Goal: Task Accomplishment & Management: Use online tool/utility

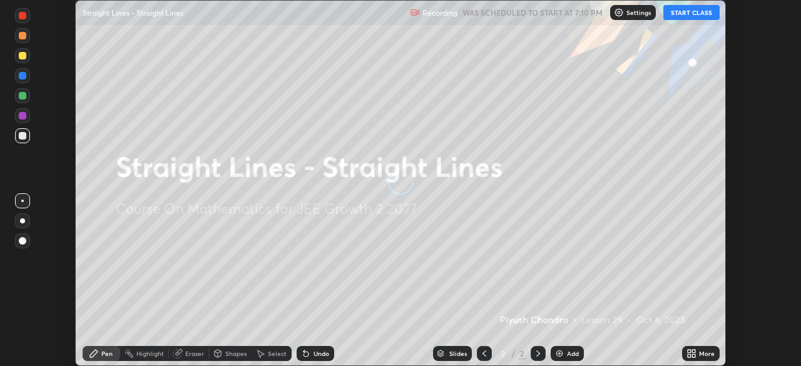
scroll to position [366, 801]
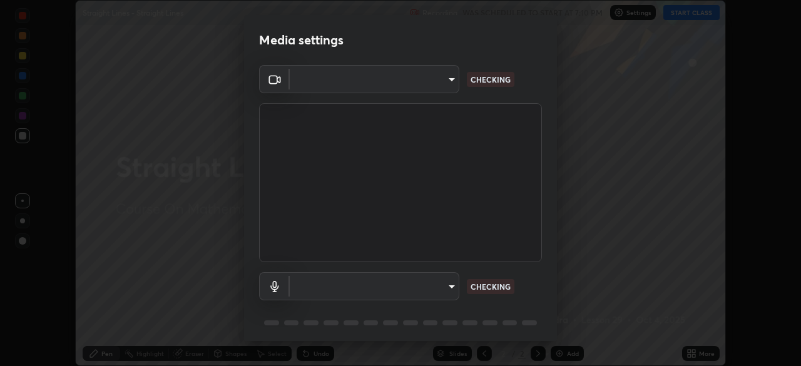
click at [444, 287] on body "Erase all Straight Lines - Straight Lines Recording WAS SCHEDULED TO START AT 7…" at bounding box center [400, 183] width 801 height 366
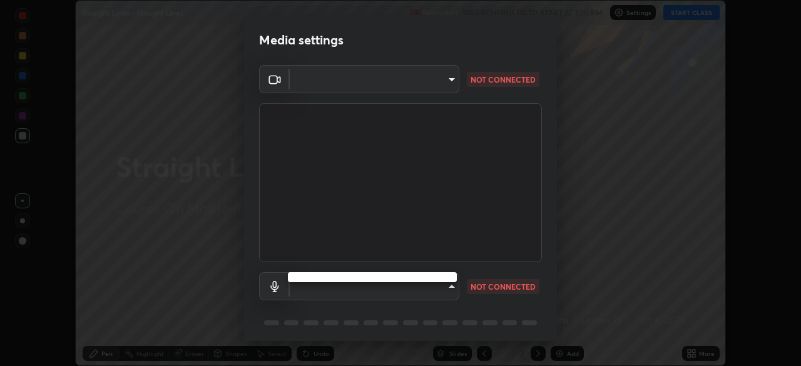
type input "a6c09d3532ea2fb43736101803286e867d47047993e392948129e064bf5450bd"
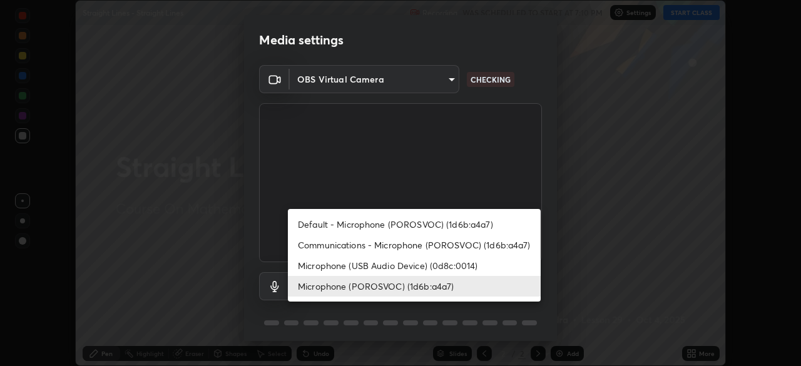
click at [447, 223] on li "Default - Microphone (POROSVOC) (1d6b:a4a7)" at bounding box center [414, 224] width 253 height 21
type input "default"
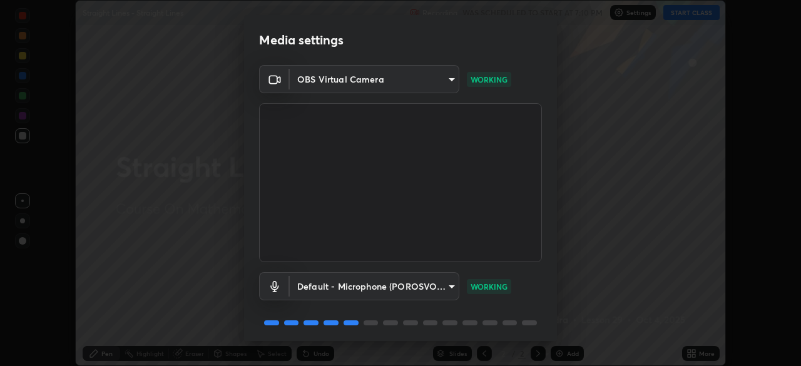
scroll to position [44, 0]
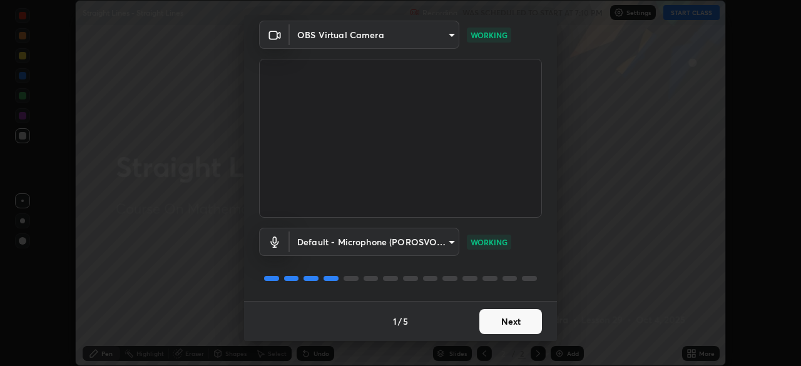
click at [494, 323] on button "Next" at bounding box center [511, 321] width 63 height 25
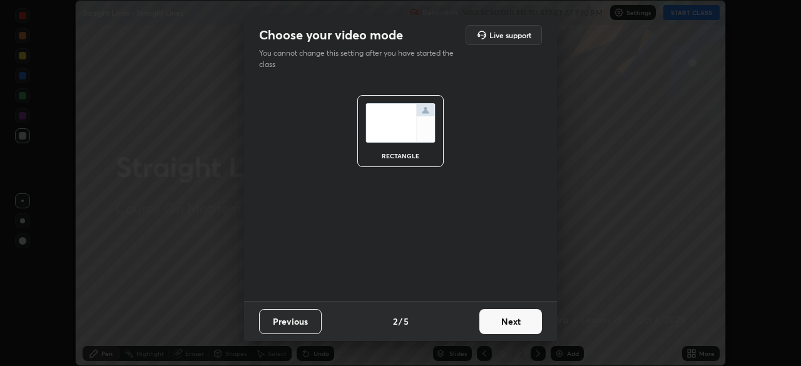
scroll to position [0, 0]
click at [495, 324] on button "Next" at bounding box center [511, 321] width 63 height 25
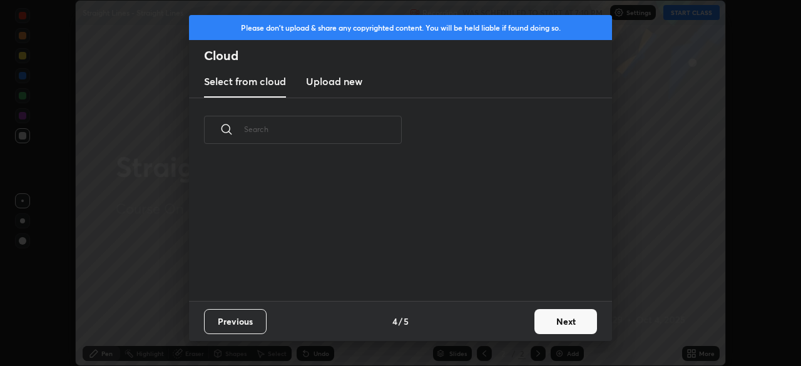
click at [495, 322] on div "Previous 4 / 5 Next" at bounding box center [400, 321] width 423 height 40
click at [551, 321] on button "Next" at bounding box center [566, 321] width 63 height 25
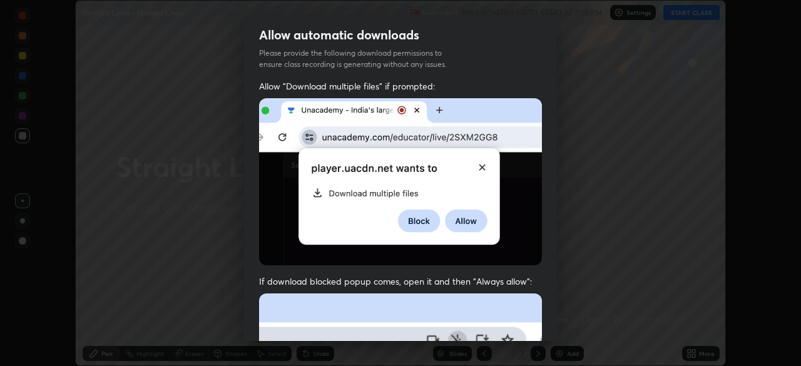
click at [549, 319] on div "Allow "Download multiple files" if prompted: If download blocked popup comes, o…" at bounding box center [400, 343] width 313 height 527
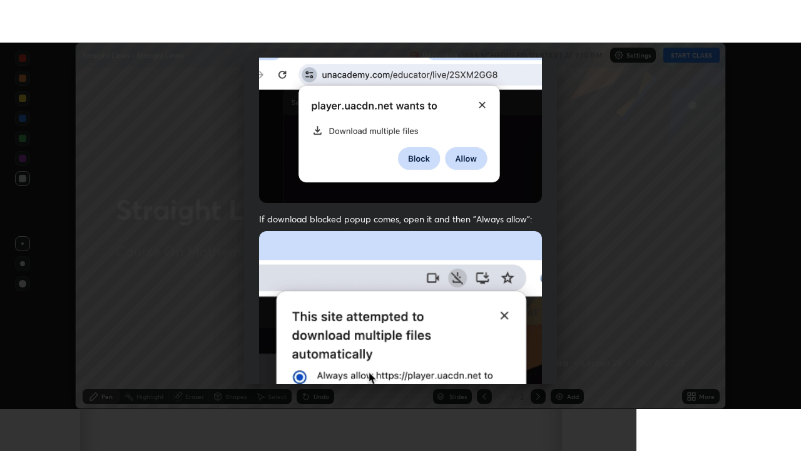
scroll to position [300, 0]
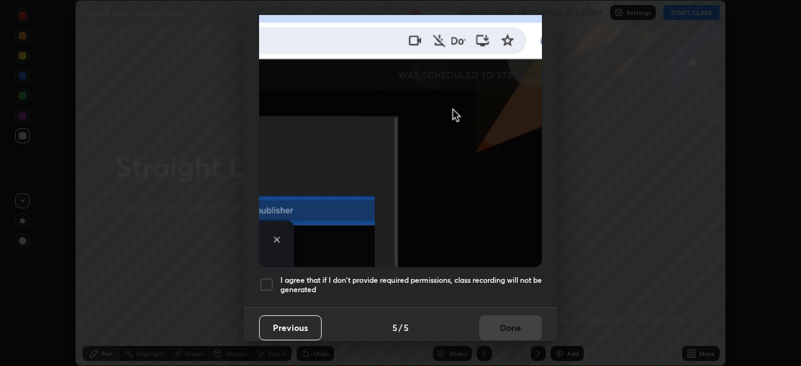
click at [489, 275] on h5 "I agree that if I don't provide required permissions, class recording will not …" at bounding box center [411, 284] width 262 height 19
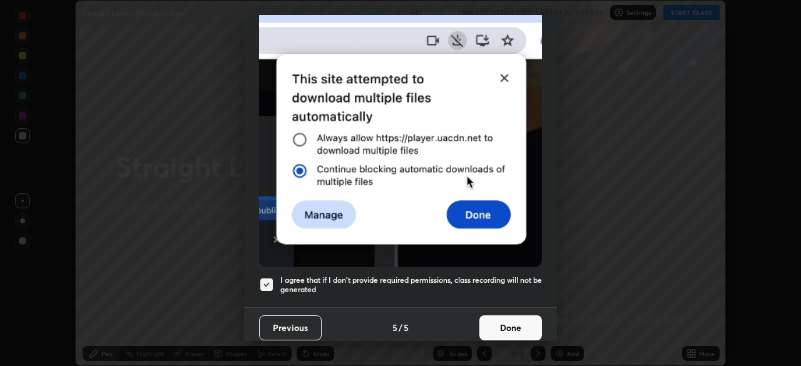
click at [491, 321] on button "Done" at bounding box center [511, 328] width 63 height 25
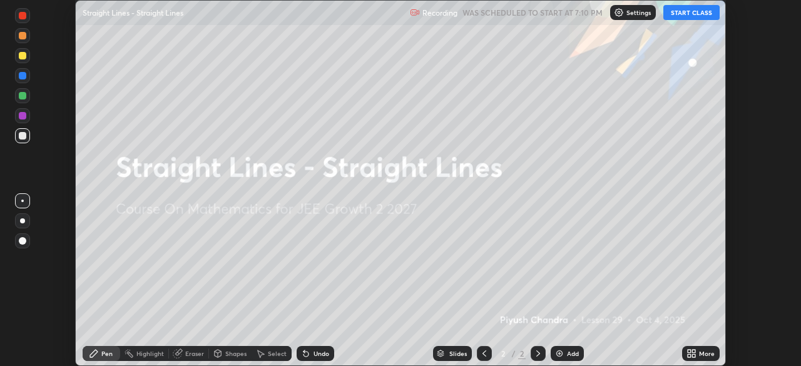
click at [693, 13] on button "START CLASS" at bounding box center [692, 12] width 56 height 15
click at [707, 356] on div "More" at bounding box center [707, 354] width 16 height 6
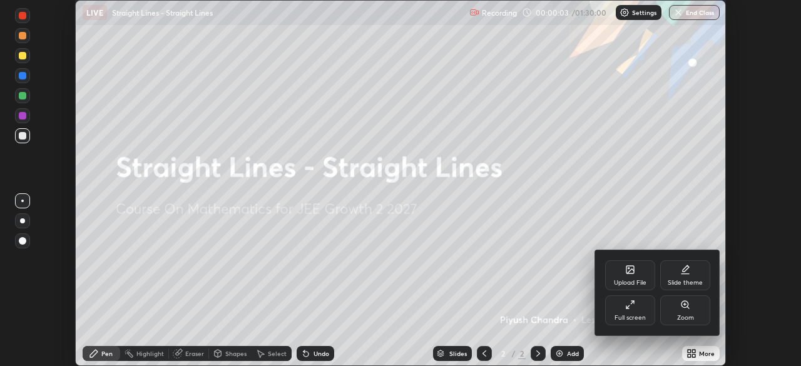
click at [627, 316] on div "Full screen" at bounding box center [630, 318] width 31 height 6
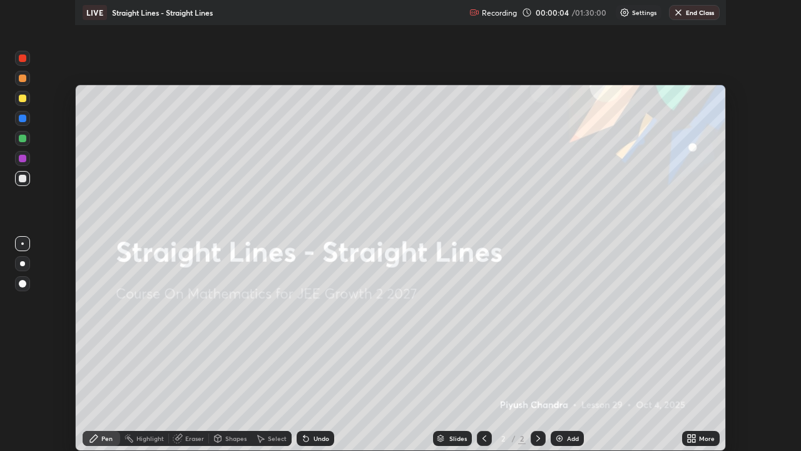
scroll to position [451, 801]
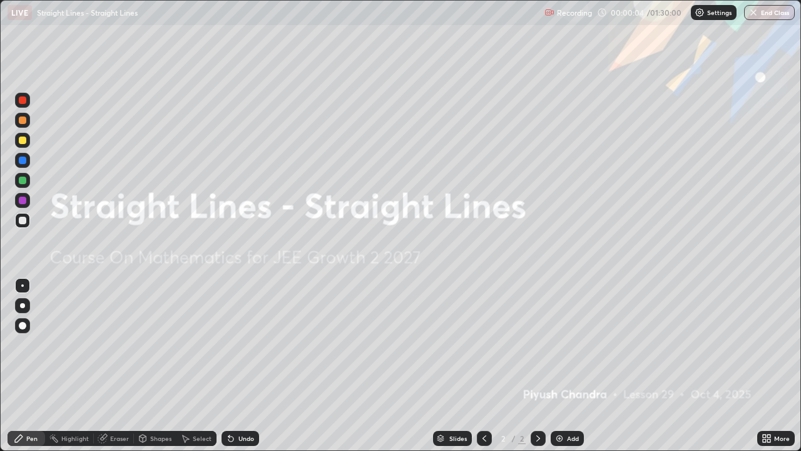
click at [573, 366] on div "Add" at bounding box center [573, 438] width 12 height 6
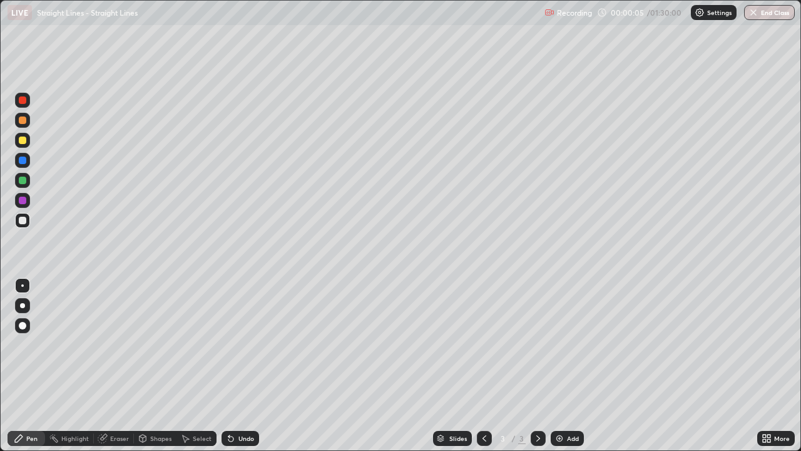
click at [573, 366] on div "Add" at bounding box center [573, 438] width 12 height 6
click at [572, 366] on div "Add" at bounding box center [573, 438] width 12 height 6
click at [572, 366] on div "Add" at bounding box center [567, 438] width 33 height 15
click at [573, 366] on div "Add" at bounding box center [567, 438] width 33 height 15
click at [577, 366] on div "Add" at bounding box center [567, 438] width 33 height 15
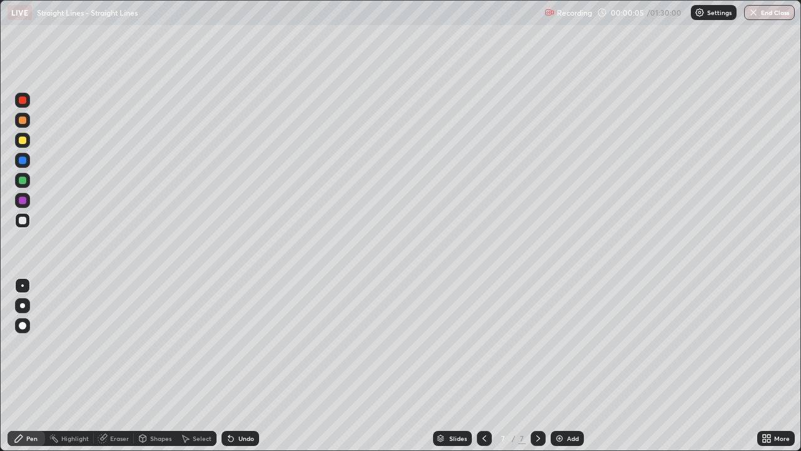
click at [577, 366] on div "Add" at bounding box center [567, 438] width 33 height 15
click at [576, 366] on div "Add" at bounding box center [567, 438] width 33 height 15
click at [450, 366] on div "Slides" at bounding box center [459, 438] width 18 height 6
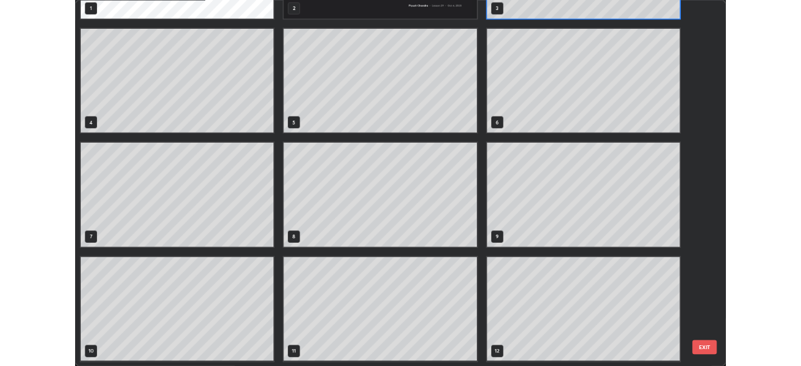
scroll to position [0, 0]
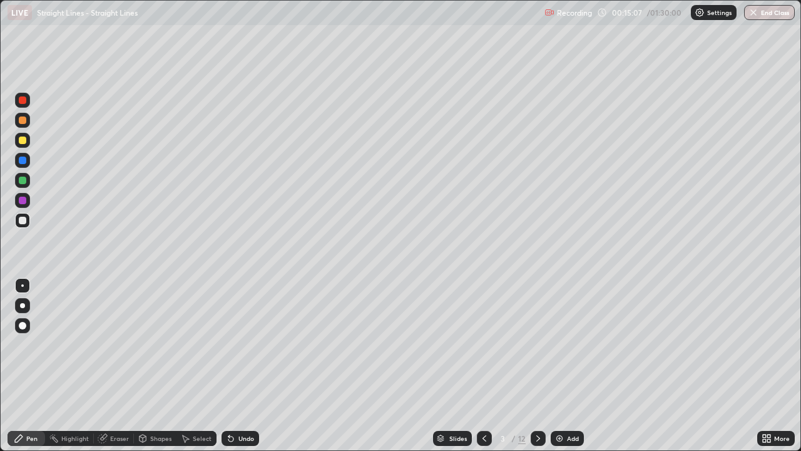
click at [28, 223] on div at bounding box center [22, 220] width 15 height 15
click at [23, 222] on div at bounding box center [23, 221] width 8 height 8
click at [23, 221] on div at bounding box center [23, 221] width 8 height 8
click at [21, 223] on div at bounding box center [23, 221] width 8 height 8
click at [23, 145] on div at bounding box center [22, 140] width 15 height 15
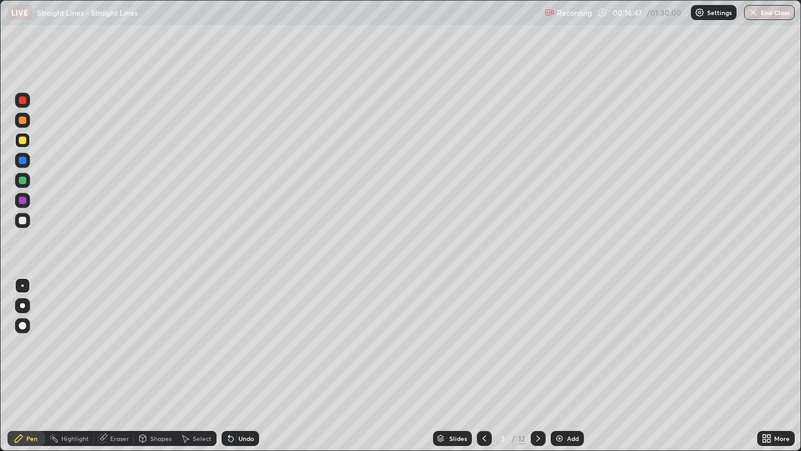
click at [23, 222] on div at bounding box center [23, 221] width 8 height 8
click at [249, 366] on div "Undo" at bounding box center [241, 438] width 38 height 15
click at [247, 366] on div "Undo" at bounding box center [241, 438] width 38 height 15
click at [114, 366] on div "Eraser" at bounding box center [119, 438] width 19 height 6
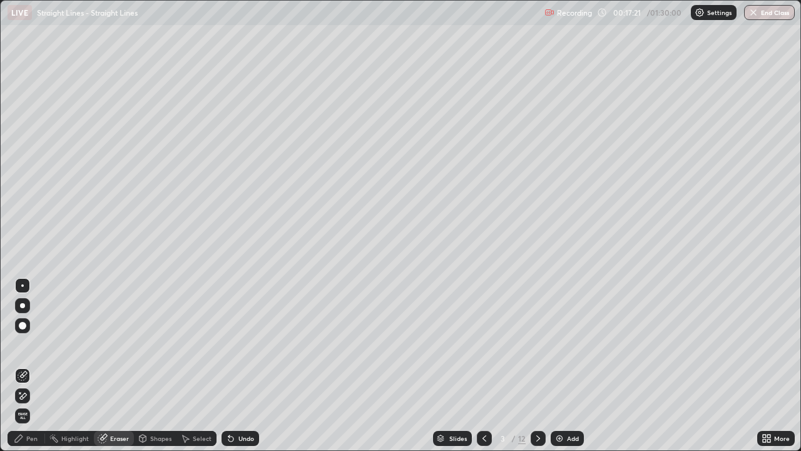
click at [23, 366] on icon at bounding box center [19, 438] width 10 height 10
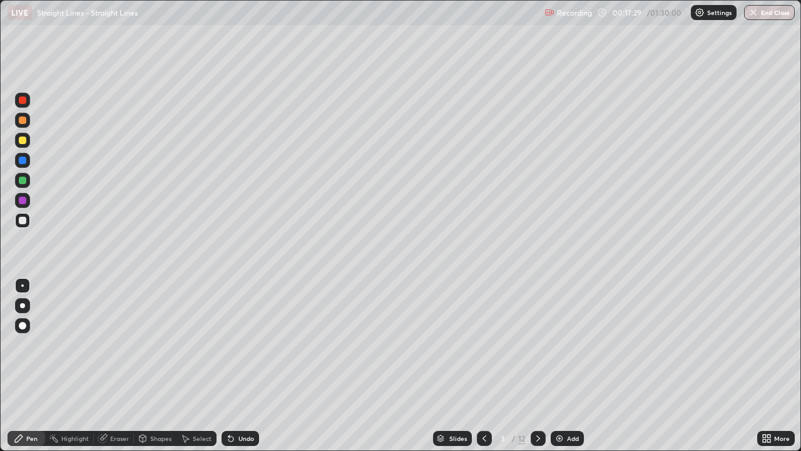
click at [115, 366] on div "Eraser" at bounding box center [114, 438] width 40 height 15
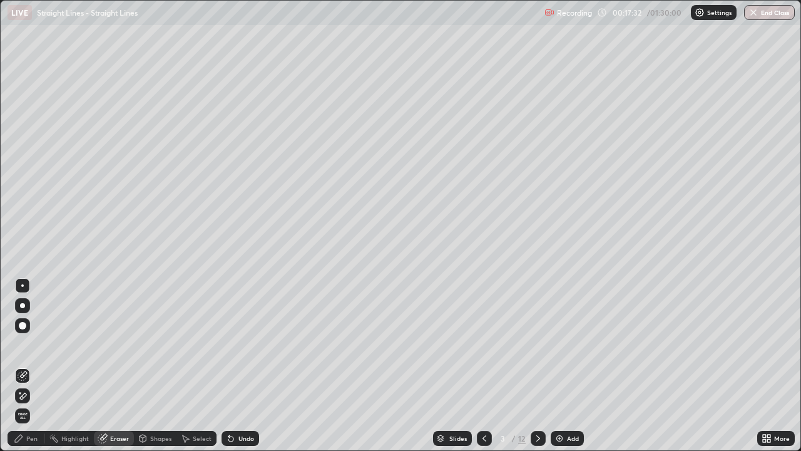
click at [31, 366] on div "Pen" at bounding box center [31, 438] width 11 height 6
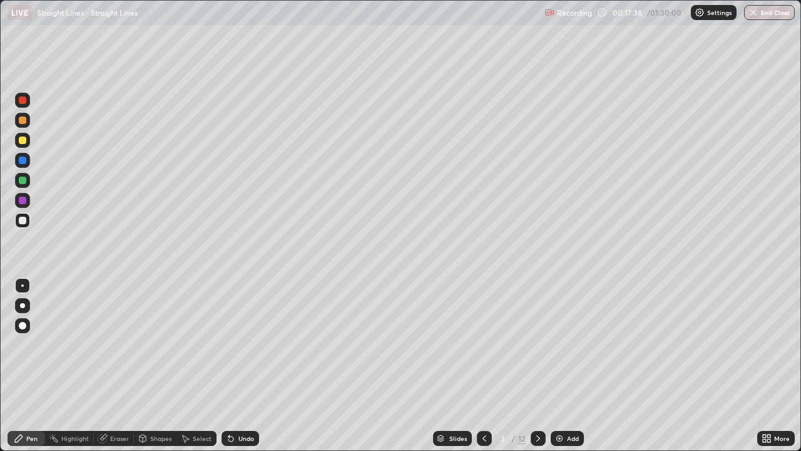
click at [24, 143] on div at bounding box center [23, 140] width 8 height 8
click at [245, 366] on div "Undo" at bounding box center [241, 438] width 38 height 15
click at [244, 366] on div "Undo" at bounding box center [247, 438] width 16 height 6
click at [23, 140] on div at bounding box center [23, 140] width 8 height 8
click at [21, 183] on div at bounding box center [23, 181] width 8 height 8
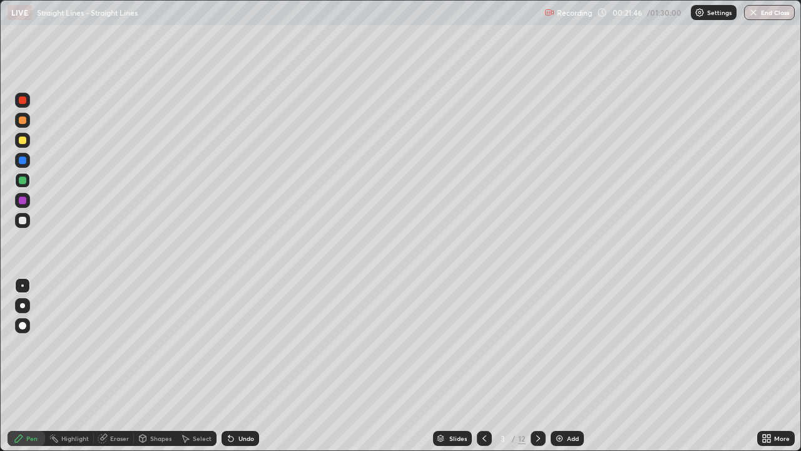
click at [22, 221] on div at bounding box center [23, 221] width 8 height 8
click at [536, 366] on icon at bounding box center [538, 438] width 10 height 10
click at [244, 366] on div "Undo" at bounding box center [241, 438] width 38 height 15
click at [247, 366] on div "Undo" at bounding box center [247, 438] width 16 height 6
click at [23, 140] on div at bounding box center [23, 140] width 8 height 8
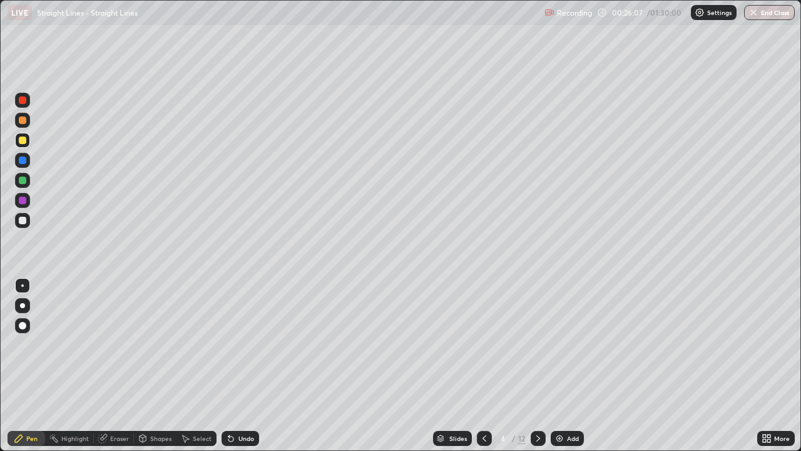
click at [28, 182] on div at bounding box center [22, 180] width 15 height 15
click at [19, 125] on div at bounding box center [22, 120] width 15 height 15
click at [24, 143] on div at bounding box center [23, 140] width 8 height 8
click at [111, 366] on div "Eraser" at bounding box center [119, 438] width 19 height 6
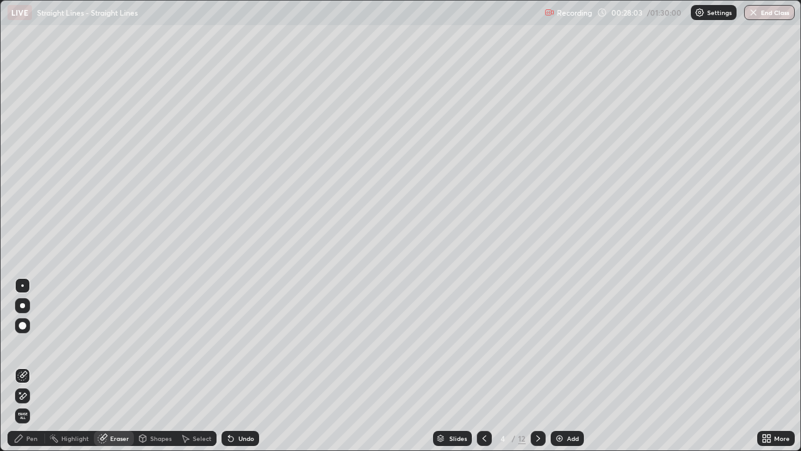
click at [32, 366] on div "Pen" at bounding box center [31, 438] width 11 height 6
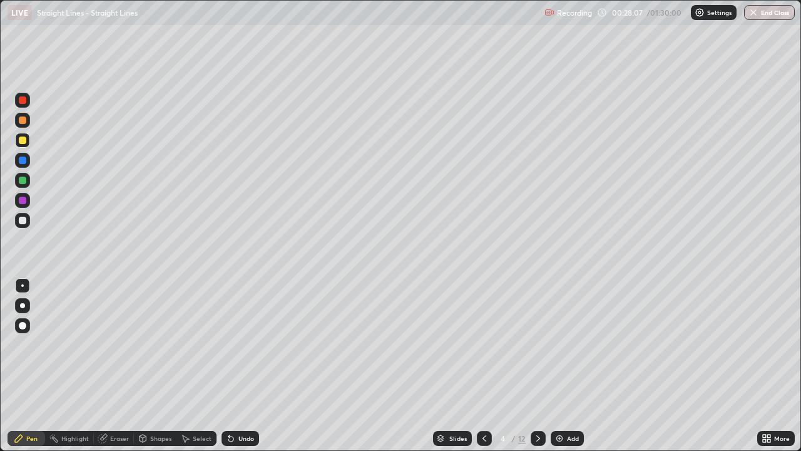
click at [23, 123] on div at bounding box center [23, 120] width 8 height 8
click at [90, 366] on div "Highlight" at bounding box center [69, 438] width 49 height 15
click at [243, 366] on div "Undo" at bounding box center [241, 438] width 38 height 15
click at [21, 366] on icon at bounding box center [19, 438] width 8 height 8
click at [21, 139] on div at bounding box center [23, 140] width 8 height 8
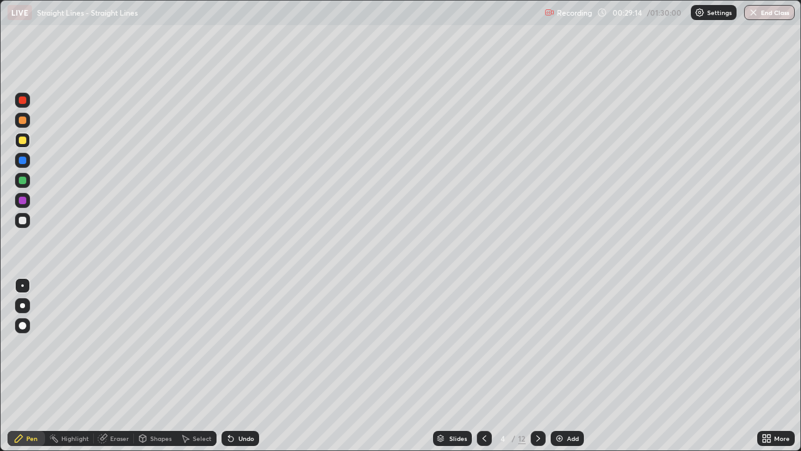
click at [24, 223] on div at bounding box center [23, 221] width 8 height 8
click at [25, 218] on div at bounding box center [23, 221] width 8 height 8
click at [537, 366] on icon at bounding box center [539, 438] width 4 height 6
click at [24, 220] on div at bounding box center [23, 221] width 8 height 8
click at [26, 140] on div at bounding box center [23, 140] width 8 height 8
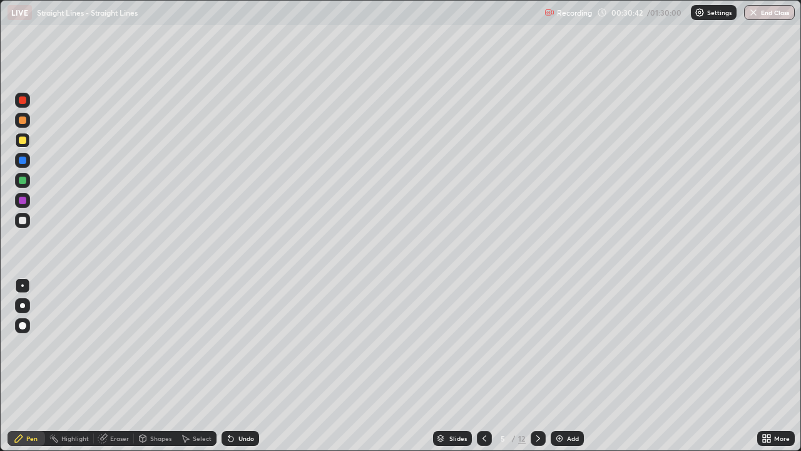
click at [22, 122] on div at bounding box center [23, 120] width 8 height 8
click at [240, 366] on div "Undo" at bounding box center [241, 438] width 38 height 15
click at [24, 180] on div at bounding box center [23, 181] width 8 height 8
click at [21, 220] on div at bounding box center [23, 221] width 8 height 8
click at [27, 141] on div at bounding box center [22, 140] width 15 height 15
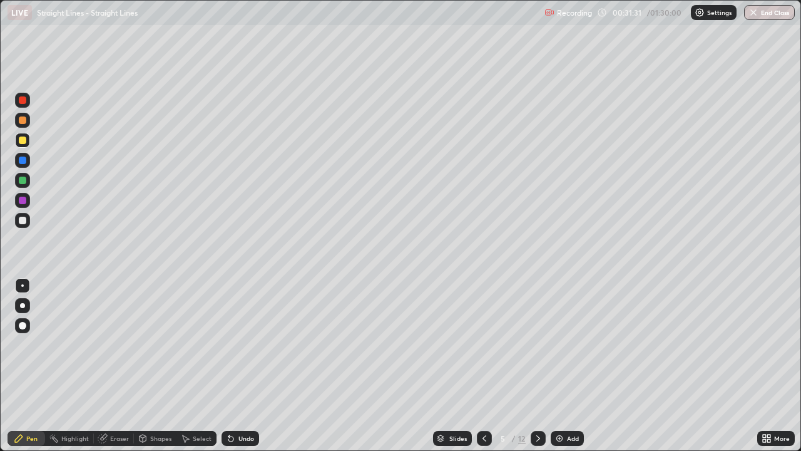
click at [28, 119] on div at bounding box center [22, 120] width 15 height 15
click at [241, 366] on div "Undo" at bounding box center [247, 438] width 16 height 6
click at [29, 136] on div at bounding box center [22, 140] width 15 height 15
click at [24, 121] on div at bounding box center [23, 120] width 8 height 8
click at [28, 178] on div at bounding box center [22, 180] width 15 height 15
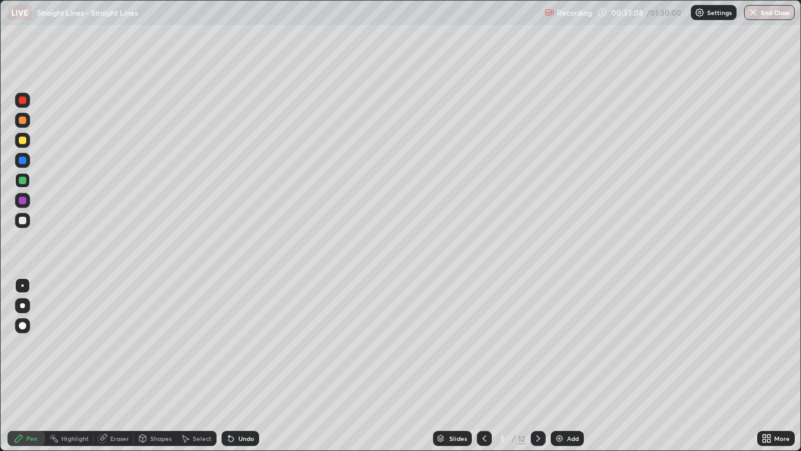
click at [22, 163] on div at bounding box center [23, 161] width 8 height 8
click at [23, 178] on div at bounding box center [23, 181] width 8 height 8
click at [237, 366] on div "Undo" at bounding box center [241, 438] width 38 height 15
click at [21, 160] on div at bounding box center [23, 161] width 8 height 8
click at [24, 200] on div at bounding box center [23, 201] width 8 height 8
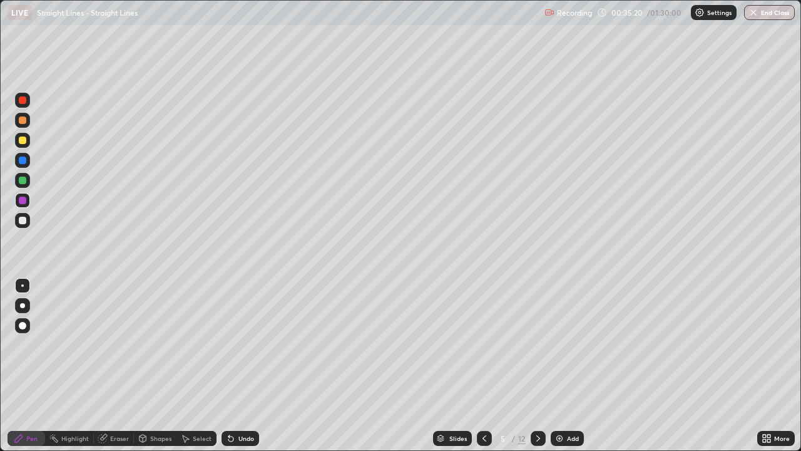
click at [18, 221] on div at bounding box center [22, 220] width 15 height 15
click at [23, 223] on div at bounding box center [23, 221] width 8 height 8
click at [537, 366] on icon at bounding box center [538, 438] width 10 height 10
click at [26, 222] on div at bounding box center [23, 221] width 8 height 8
click at [28, 140] on div at bounding box center [22, 140] width 15 height 15
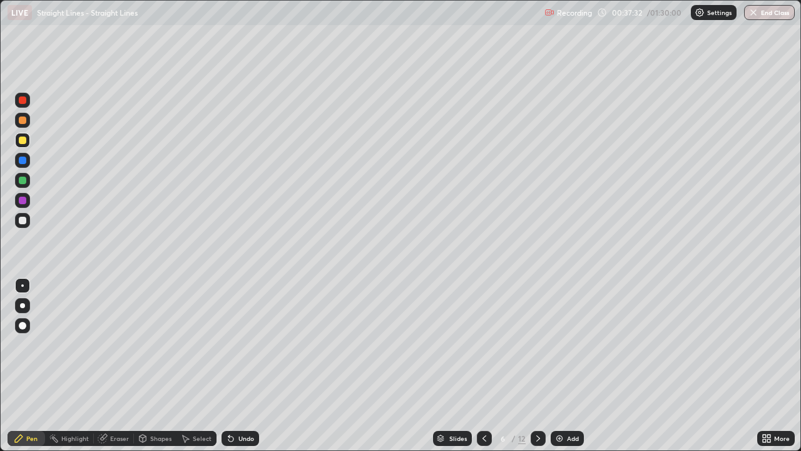
click at [25, 122] on div at bounding box center [23, 120] width 8 height 8
click at [27, 180] on div at bounding box center [22, 180] width 15 height 15
click at [23, 220] on div at bounding box center [23, 221] width 8 height 8
click at [25, 142] on div at bounding box center [23, 140] width 8 height 8
click at [243, 366] on div "Undo" at bounding box center [247, 438] width 16 height 6
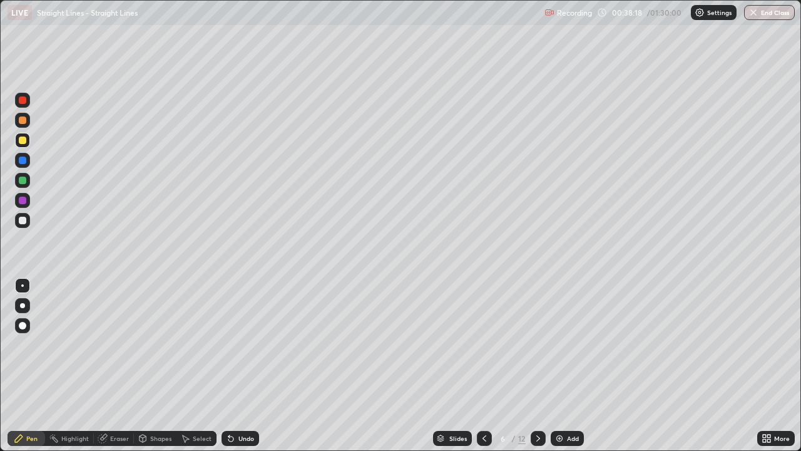
click at [245, 366] on div "Undo" at bounding box center [247, 438] width 16 height 6
click at [27, 180] on div at bounding box center [22, 180] width 15 height 15
click at [26, 222] on div at bounding box center [23, 221] width 8 height 8
click at [537, 366] on icon at bounding box center [538, 438] width 10 height 10
click at [247, 366] on div "Undo" at bounding box center [241, 438] width 38 height 15
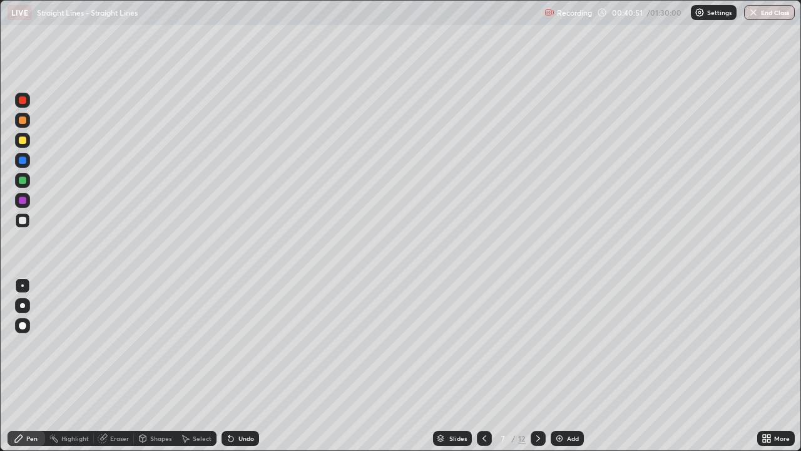
click at [249, 366] on div "Undo" at bounding box center [241, 438] width 38 height 15
click at [247, 366] on div "Undo" at bounding box center [241, 438] width 38 height 15
click at [246, 366] on div "Undo" at bounding box center [241, 438] width 38 height 15
click at [240, 366] on div "Undo" at bounding box center [241, 438] width 38 height 15
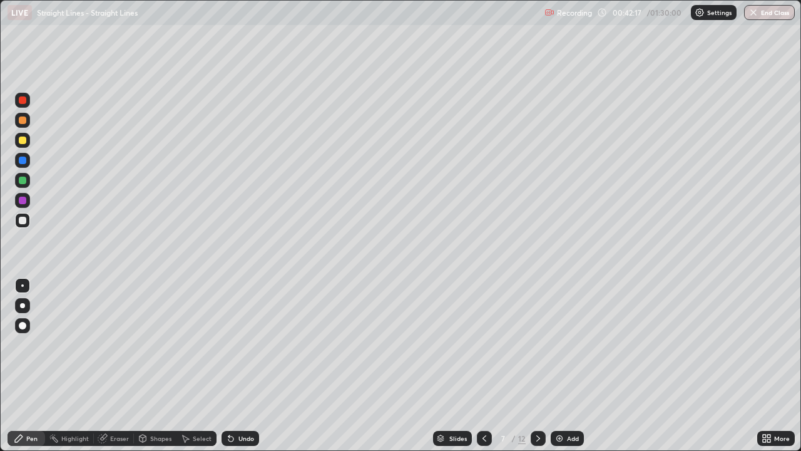
click at [483, 366] on icon at bounding box center [485, 438] width 10 height 10
click at [23, 143] on div at bounding box center [23, 140] width 8 height 8
click at [23, 120] on div at bounding box center [23, 120] width 8 height 8
click at [537, 366] on icon at bounding box center [538, 438] width 10 height 10
click at [25, 120] on div at bounding box center [23, 120] width 8 height 8
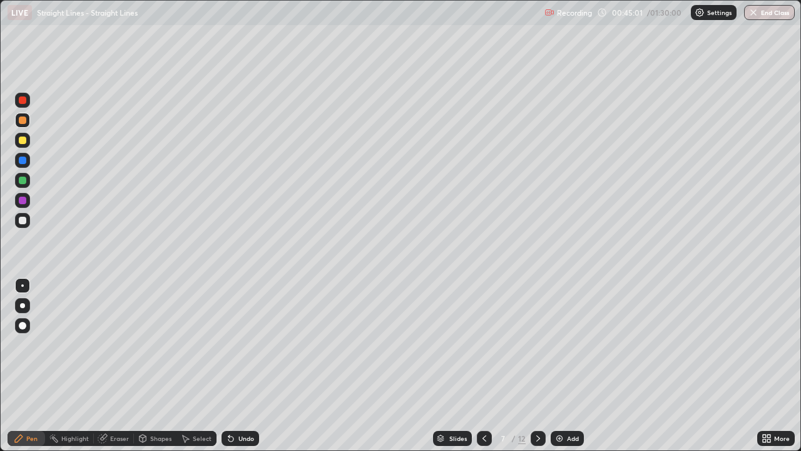
click at [23, 180] on div at bounding box center [23, 181] width 8 height 8
click at [23, 120] on div at bounding box center [23, 120] width 8 height 8
click at [23, 218] on div at bounding box center [23, 221] width 8 height 8
click at [23, 143] on div at bounding box center [23, 140] width 8 height 8
click at [21, 221] on div at bounding box center [23, 221] width 8 height 8
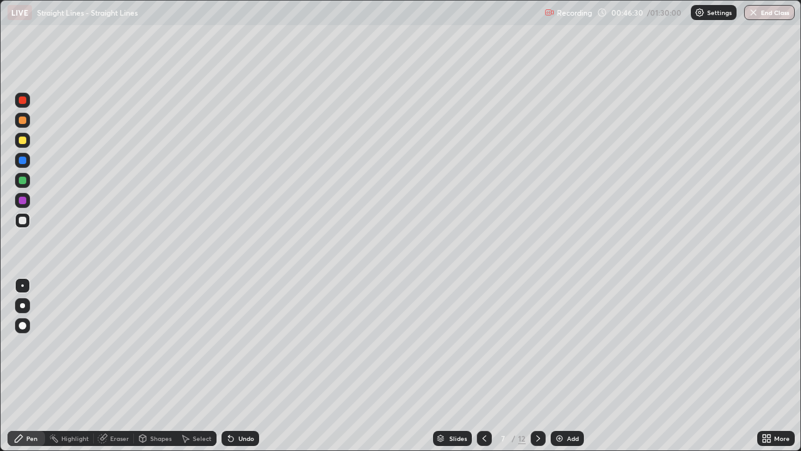
click at [21, 143] on div at bounding box center [23, 140] width 8 height 8
click at [24, 220] on div at bounding box center [23, 221] width 8 height 8
click at [27, 141] on div at bounding box center [22, 140] width 15 height 15
click at [781, 366] on div "More" at bounding box center [782, 438] width 16 height 6
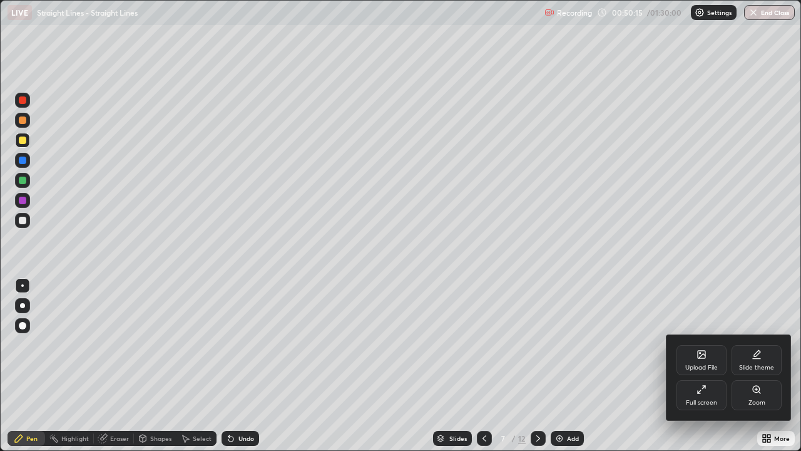
click at [711, 366] on div "Full screen" at bounding box center [702, 395] width 50 height 30
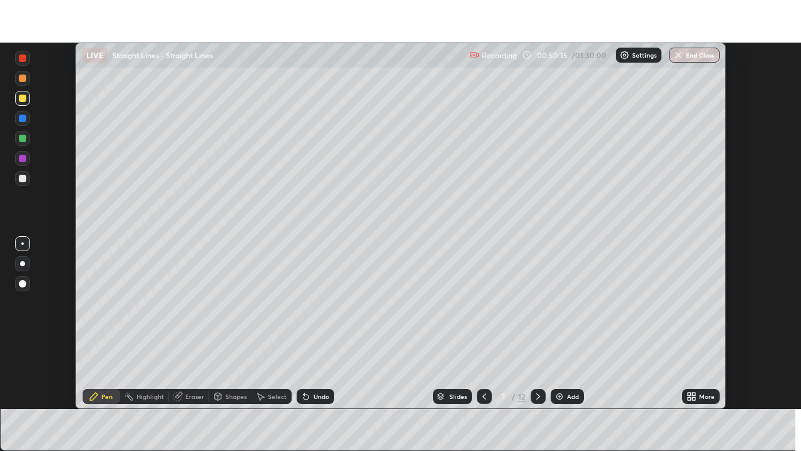
scroll to position [62239, 61803]
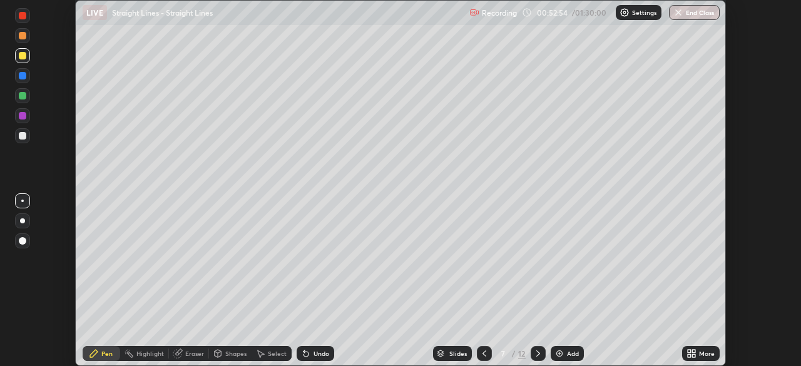
click at [704, 354] on div "More" at bounding box center [707, 354] width 16 height 6
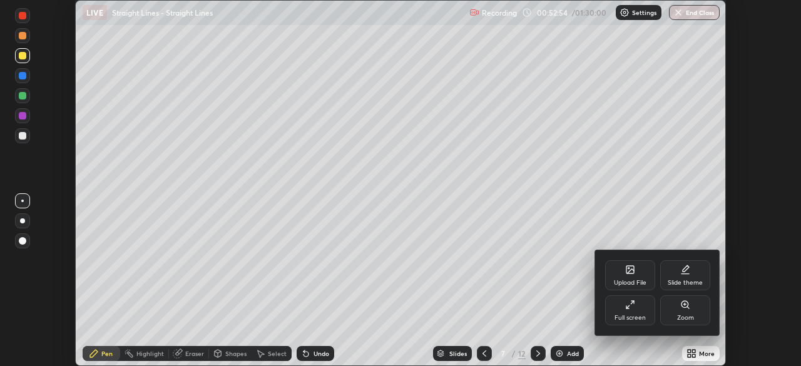
click at [629, 307] on icon at bounding box center [630, 305] width 10 height 10
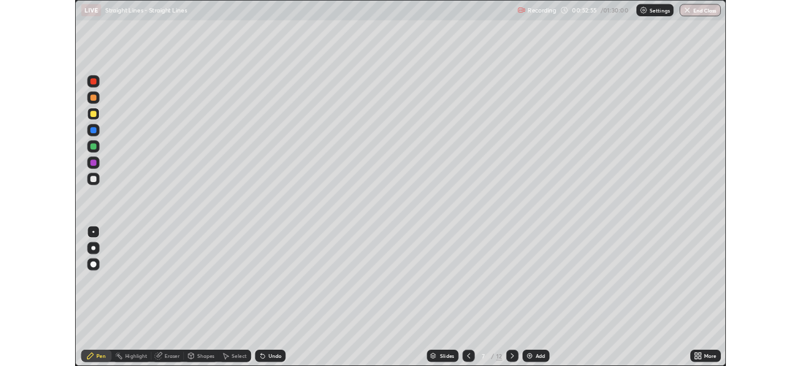
scroll to position [451, 801]
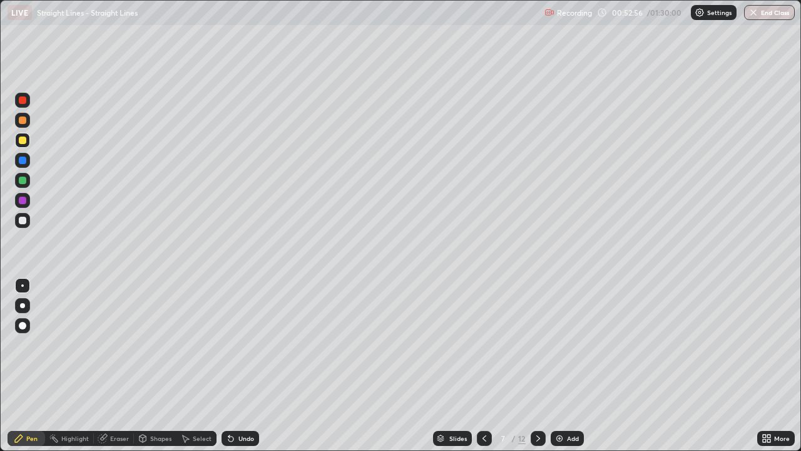
click at [29, 219] on div at bounding box center [22, 220] width 15 height 15
click at [538, 366] on div at bounding box center [538, 438] width 15 height 15
click at [21, 223] on div at bounding box center [23, 221] width 8 height 8
click at [237, 366] on div "Undo" at bounding box center [241, 438] width 38 height 15
click at [239, 366] on div "Undo" at bounding box center [247, 438] width 16 height 6
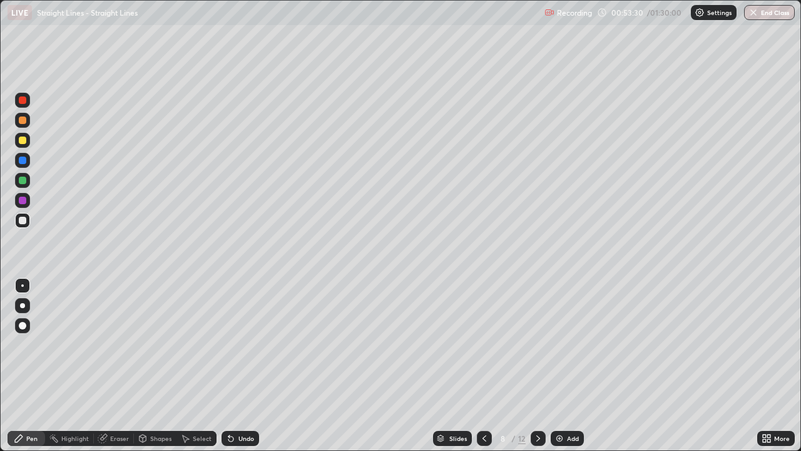
click at [239, 366] on div "Undo" at bounding box center [247, 438] width 16 height 6
click at [236, 366] on div "Undo" at bounding box center [241, 438] width 38 height 15
click at [235, 366] on div "Undo" at bounding box center [241, 438] width 38 height 15
click at [240, 366] on div "Undo" at bounding box center [241, 438] width 38 height 15
click at [241, 366] on div "Undo" at bounding box center [241, 438] width 38 height 15
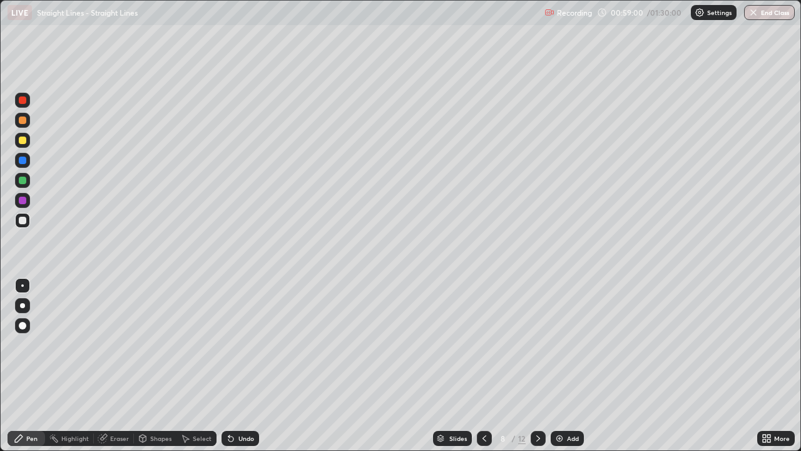
click at [23, 145] on div at bounding box center [22, 140] width 15 height 15
click at [241, 366] on div "Undo" at bounding box center [241, 438] width 38 height 15
click at [243, 366] on div "Undo" at bounding box center [247, 438] width 16 height 6
click at [21, 181] on div at bounding box center [23, 181] width 8 height 8
click at [21, 163] on div at bounding box center [23, 161] width 8 height 8
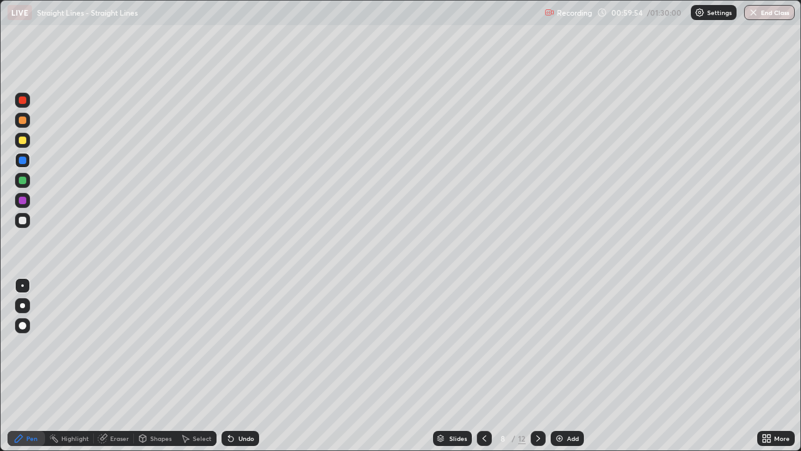
click at [24, 125] on div at bounding box center [22, 120] width 15 height 15
click at [26, 141] on div at bounding box center [23, 140] width 8 height 8
click at [193, 366] on div "Select" at bounding box center [197, 438] width 40 height 15
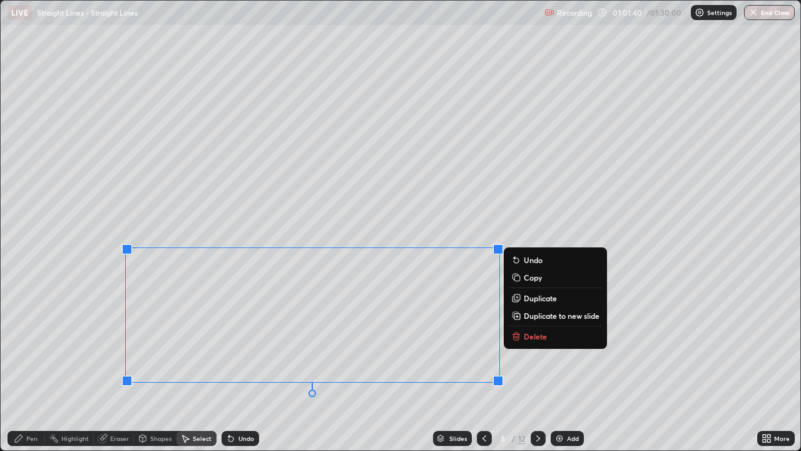
click at [66, 359] on div "0 ° Undo Copy Duplicate Duplicate to new slide Delete" at bounding box center [401, 226] width 800 height 450
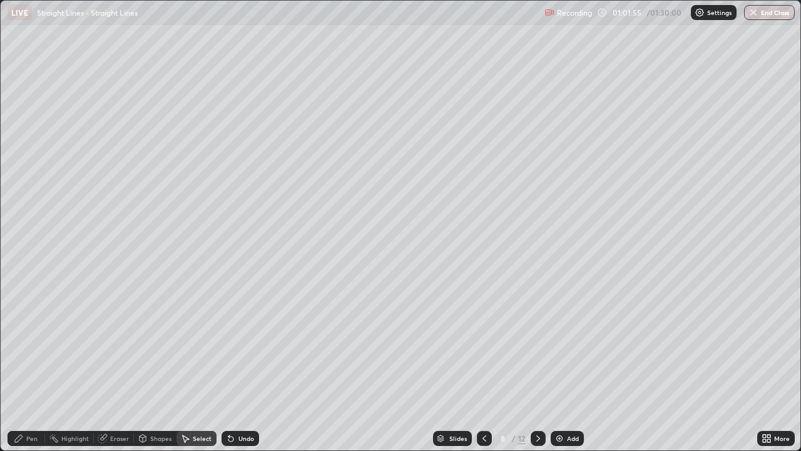
click at [26, 366] on div "Pen" at bounding box center [27, 438] width 38 height 15
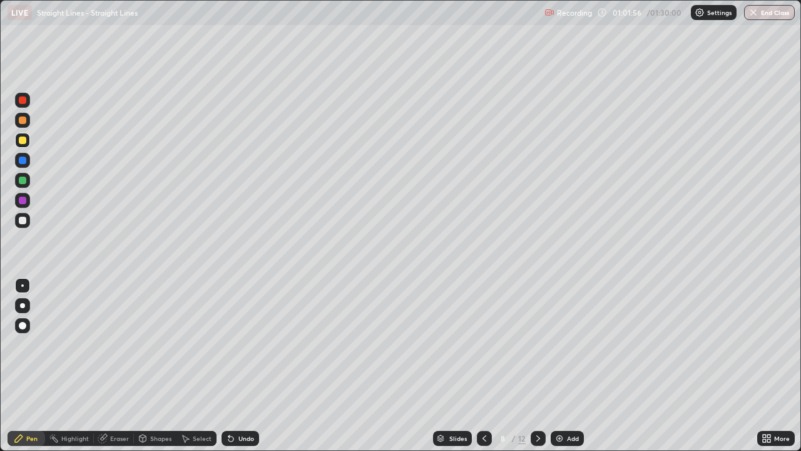
click at [25, 218] on div at bounding box center [23, 221] width 8 height 8
click at [23, 221] on div at bounding box center [23, 221] width 8 height 8
click at [537, 366] on icon at bounding box center [538, 438] width 10 height 10
click at [23, 221] on div at bounding box center [23, 221] width 8 height 8
click at [244, 366] on div "Undo" at bounding box center [247, 438] width 16 height 6
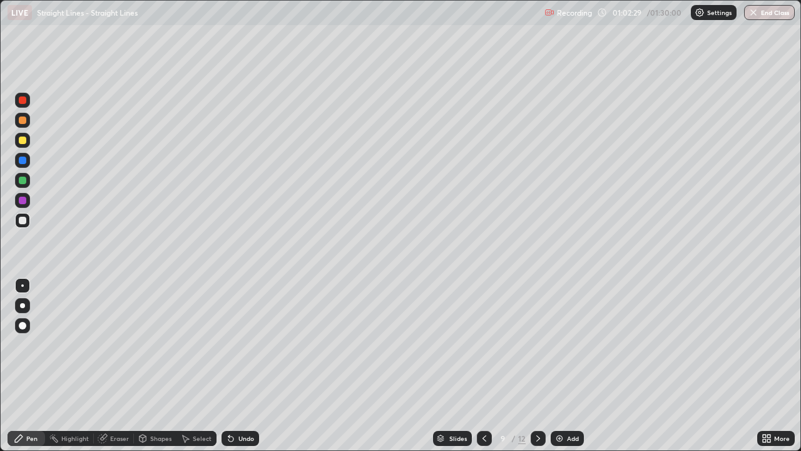
click at [242, 366] on div "Undo" at bounding box center [247, 438] width 16 height 6
click at [240, 366] on div "Undo" at bounding box center [247, 438] width 16 height 6
click at [234, 366] on icon at bounding box center [231, 438] width 10 height 10
click at [229, 366] on icon at bounding box center [231, 438] width 5 height 5
click at [24, 141] on div at bounding box center [23, 140] width 8 height 8
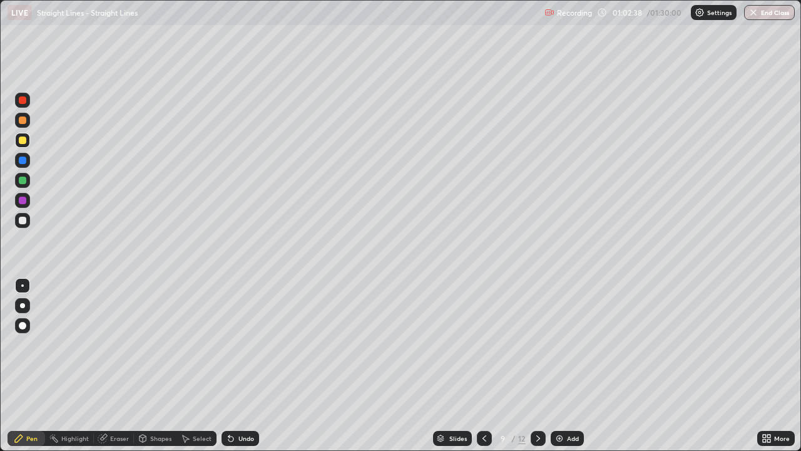
click at [24, 223] on div at bounding box center [23, 221] width 8 height 8
click at [23, 141] on div at bounding box center [23, 140] width 8 height 8
click at [21, 126] on div at bounding box center [22, 120] width 15 height 15
click at [200, 366] on div "Select" at bounding box center [202, 438] width 19 height 6
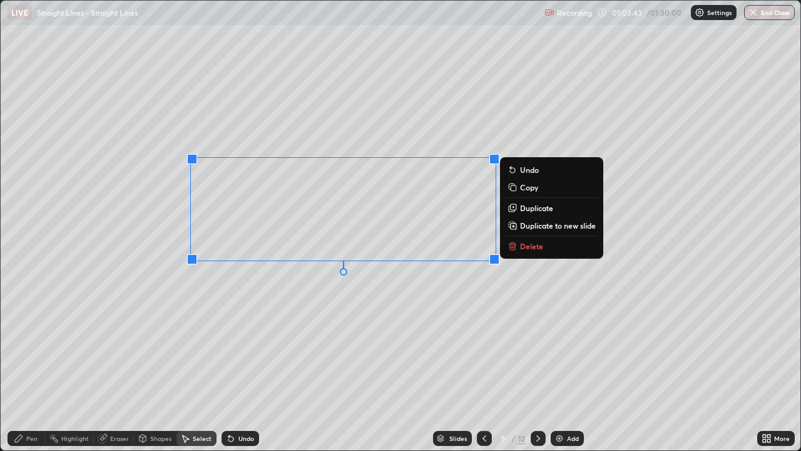
click at [36, 366] on div "Pen" at bounding box center [27, 438] width 38 height 15
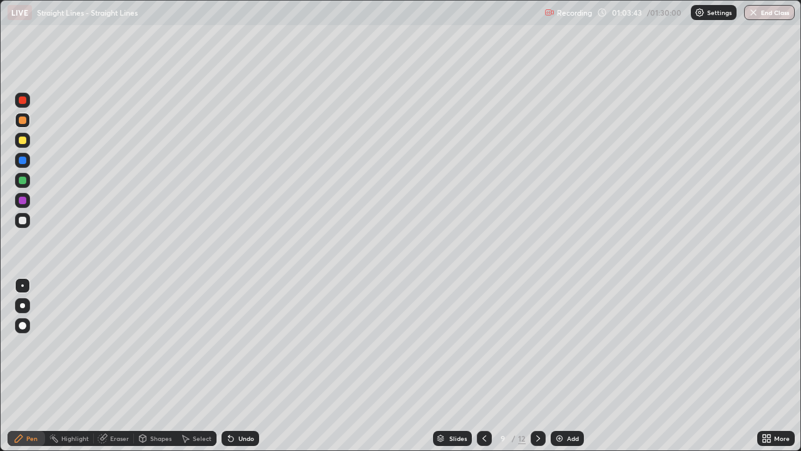
click at [22, 222] on div at bounding box center [23, 221] width 8 height 8
click at [246, 366] on div "Undo" at bounding box center [247, 438] width 16 height 6
click at [196, 366] on div "Select" at bounding box center [197, 438] width 40 height 15
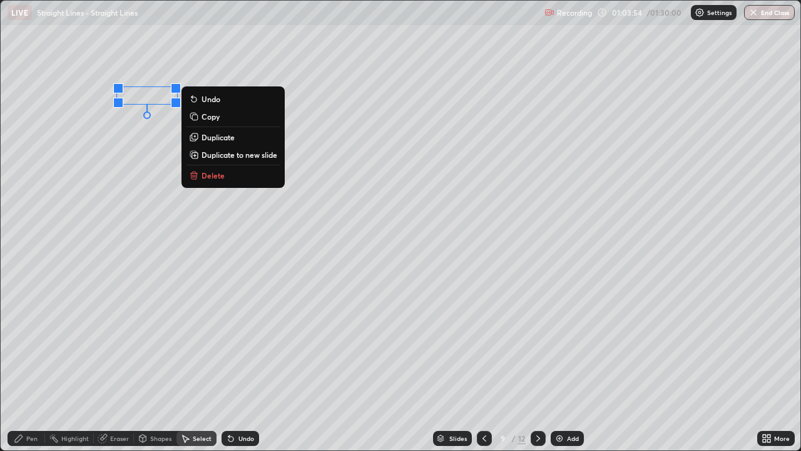
click at [204, 173] on p "Delete" at bounding box center [213, 175] width 23 height 10
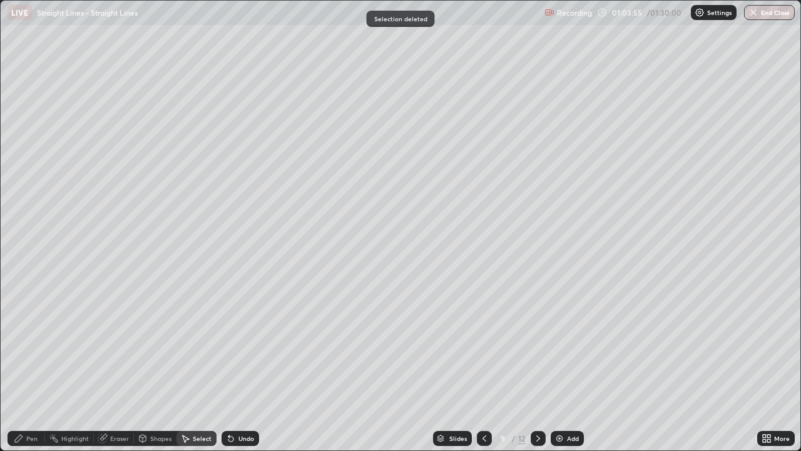
click at [36, 366] on div "Pen" at bounding box center [31, 438] width 11 height 6
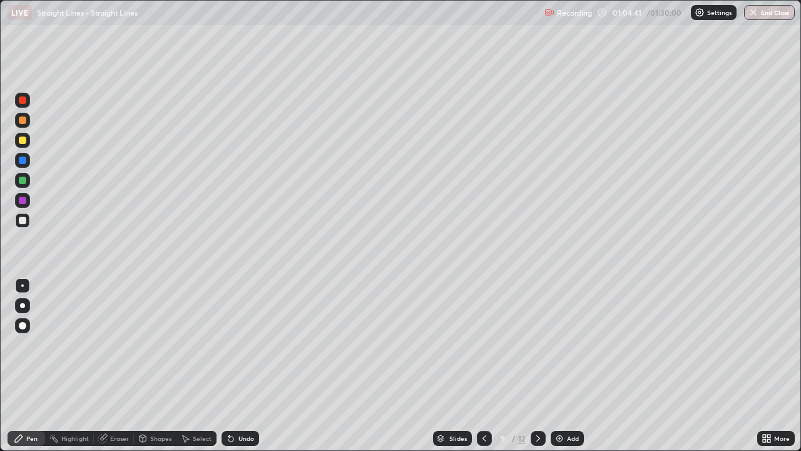
click at [482, 366] on icon at bounding box center [485, 438] width 10 height 10
click at [483, 366] on icon at bounding box center [485, 438] width 10 height 10
click at [536, 366] on icon at bounding box center [538, 438] width 10 height 10
click at [21, 179] on div at bounding box center [23, 181] width 8 height 8
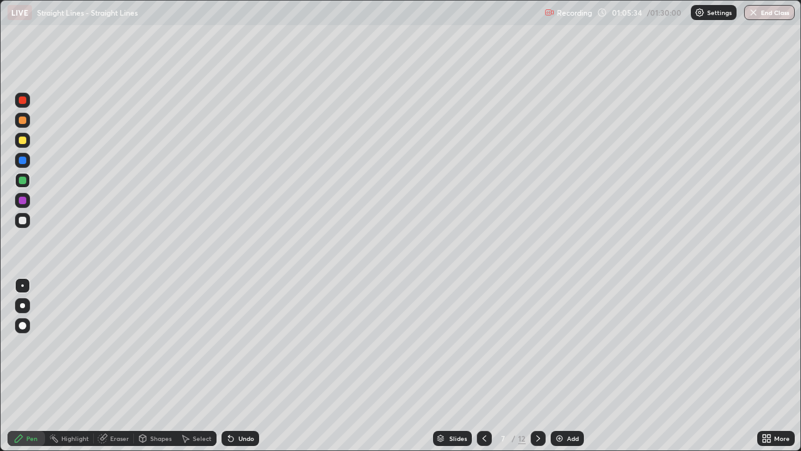
click at [537, 366] on icon at bounding box center [538, 438] width 10 height 10
click at [533, 366] on div at bounding box center [538, 438] width 15 height 25
click at [240, 366] on div "Undo" at bounding box center [247, 438] width 16 height 6
click at [485, 366] on icon at bounding box center [485, 438] width 10 height 10
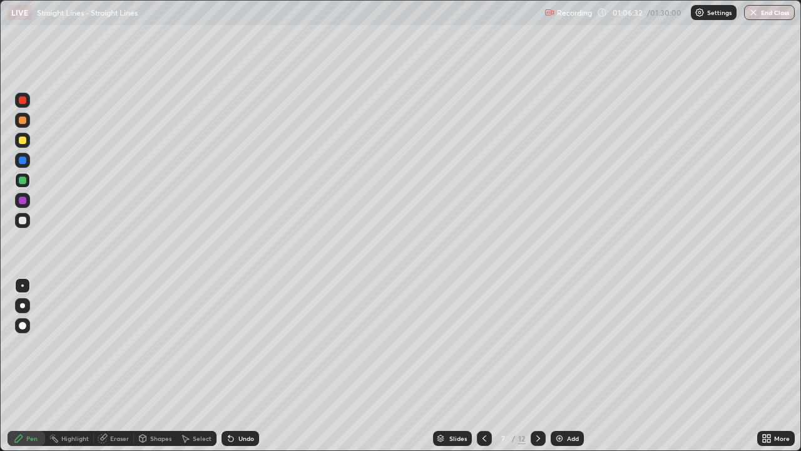
click at [23, 121] on div at bounding box center [23, 120] width 8 height 8
click at [21, 218] on div at bounding box center [23, 221] width 8 height 8
click at [538, 366] on div at bounding box center [538, 438] width 15 height 15
click at [539, 366] on icon at bounding box center [538, 438] width 10 height 10
click at [538, 366] on icon at bounding box center [538, 438] width 10 height 10
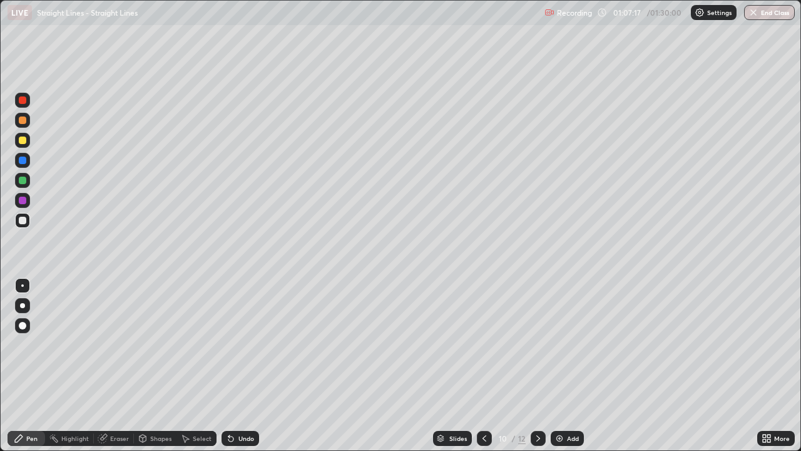
click at [485, 366] on icon at bounding box center [485, 438] width 10 height 10
click at [483, 366] on icon at bounding box center [485, 438] width 10 height 10
click at [772, 366] on div "More" at bounding box center [777, 438] width 38 height 15
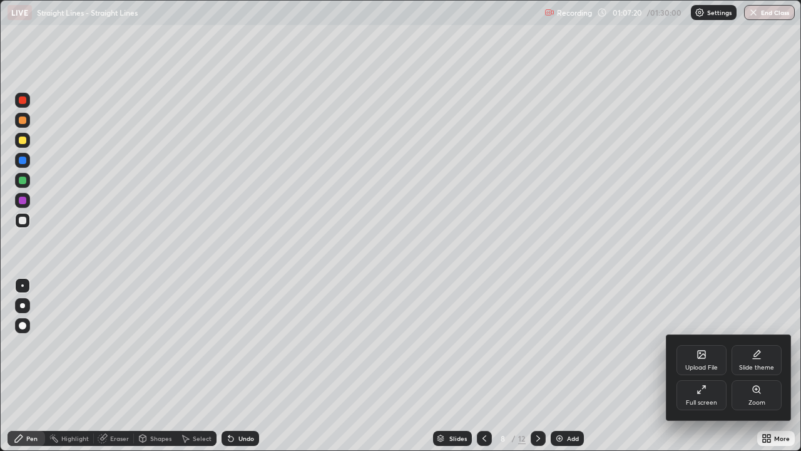
click at [708, 366] on div "Full screen" at bounding box center [702, 395] width 50 height 30
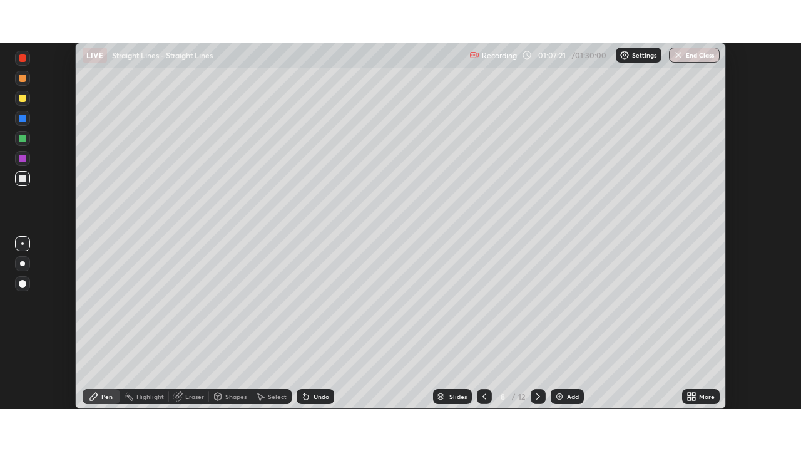
scroll to position [62239, 61803]
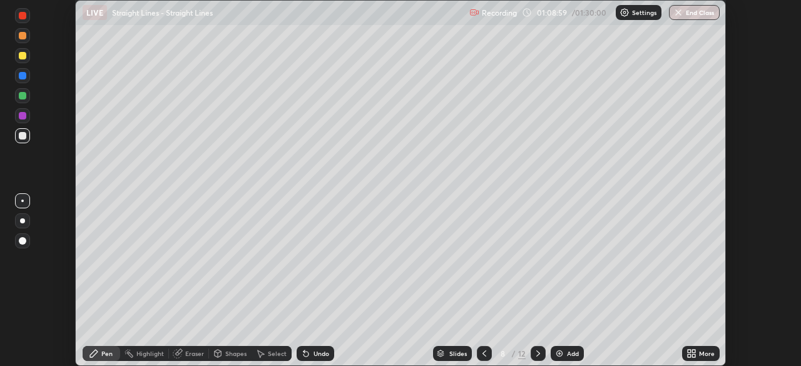
click at [701, 354] on div "More" at bounding box center [707, 354] width 16 height 6
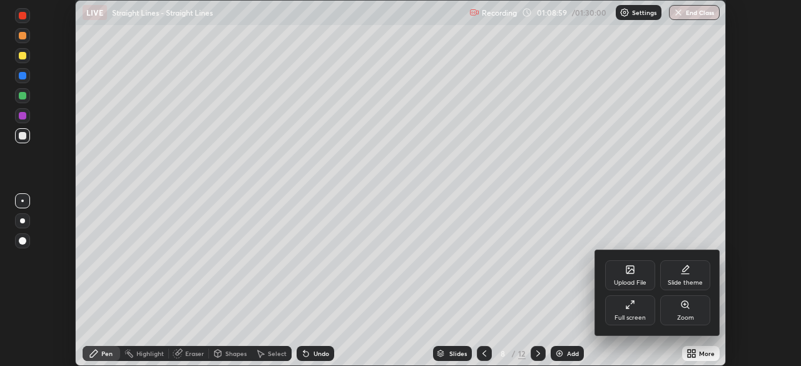
click at [639, 315] on div "Full screen" at bounding box center [630, 318] width 31 height 6
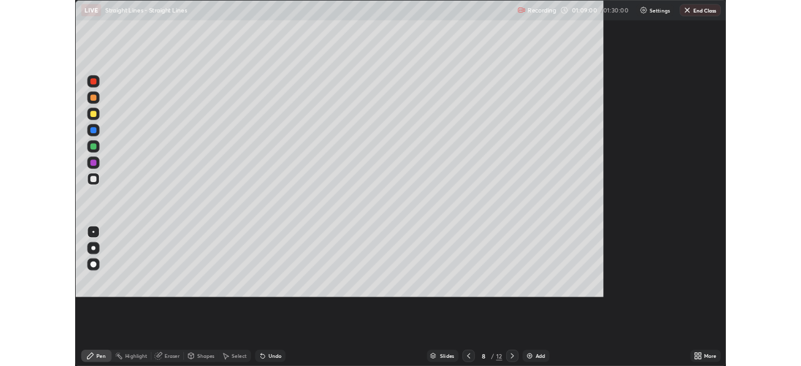
scroll to position [451, 801]
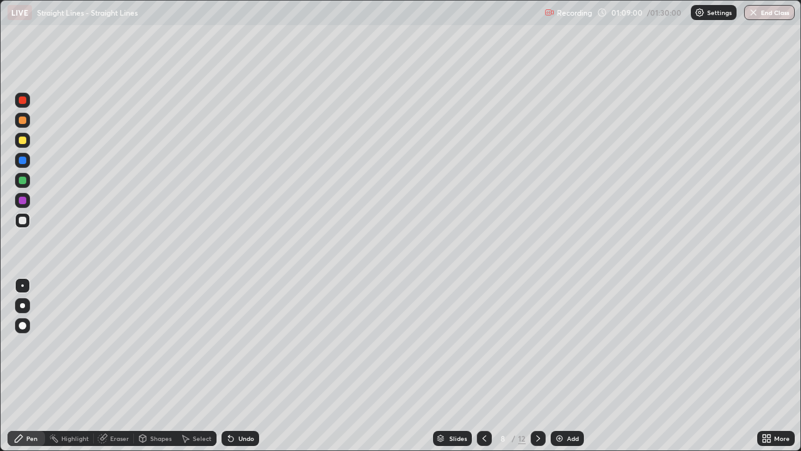
click at [572, 366] on div "Add" at bounding box center [573, 438] width 12 height 6
click at [483, 366] on icon at bounding box center [485, 438] width 10 height 10
click at [537, 366] on icon at bounding box center [538, 438] width 10 height 10
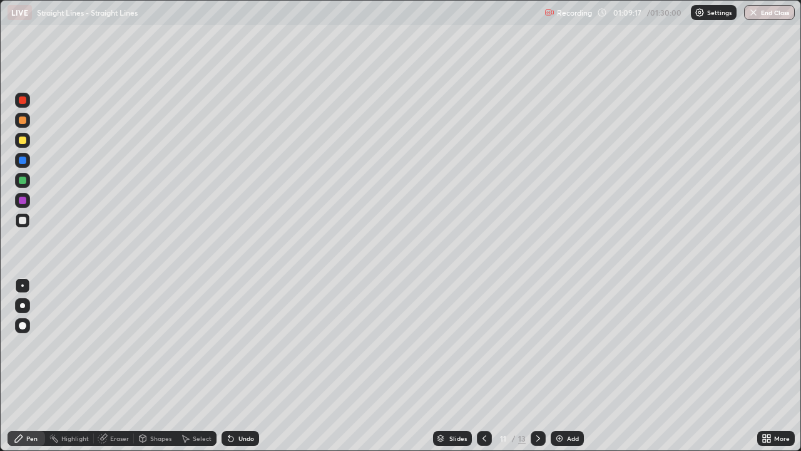
click at [25, 223] on div at bounding box center [23, 221] width 8 height 8
click at [245, 366] on div "Undo" at bounding box center [247, 438] width 16 height 6
click at [235, 366] on div "Undo" at bounding box center [241, 438] width 38 height 15
click at [24, 219] on div at bounding box center [23, 221] width 8 height 8
click at [536, 366] on icon at bounding box center [538, 438] width 10 height 10
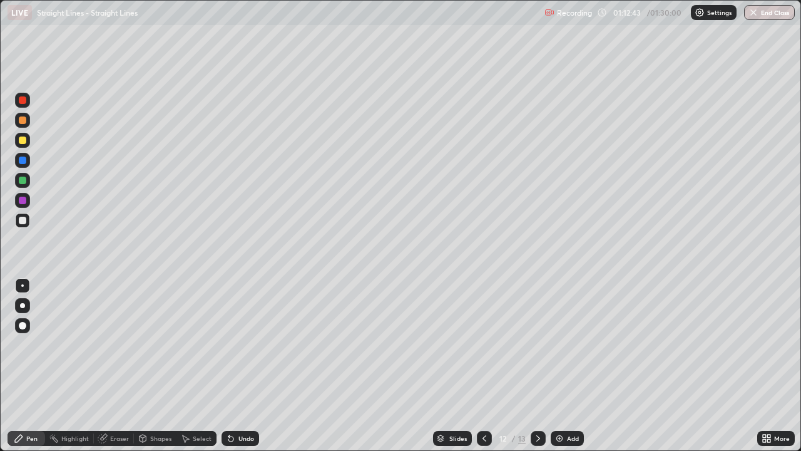
click at [24, 141] on div at bounding box center [23, 140] width 8 height 8
click at [23, 220] on div at bounding box center [23, 221] width 8 height 8
click at [22, 121] on div at bounding box center [23, 120] width 8 height 8
click at [22, 141] on div at bounding box center [23, 140] width 8 height 8
click at [242, 366] on div "Undo" at bounding box center [247, 438] width 16 height 6
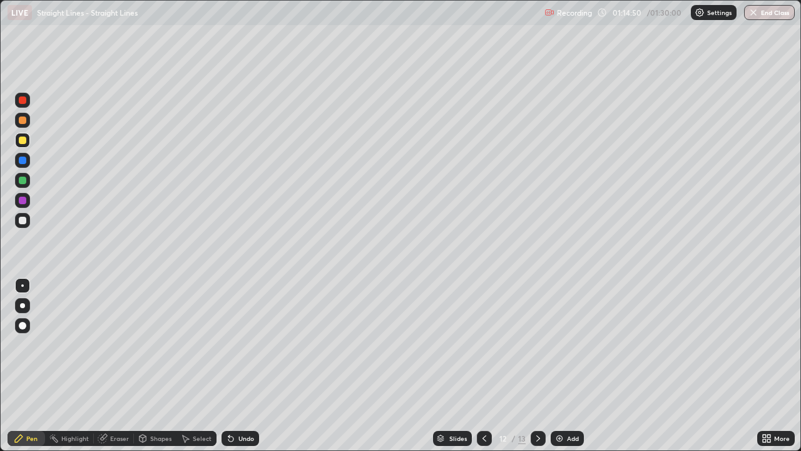
click at [19, 181] on div at bounding box center [23, 181] width 8 height 8
click at [242, 366] on div "Undo" at bounding box center [247, 438] width 16 height 6
click at [22, 143] on div at bounding box center [23, 140] width 8 height 8
click at [22, 223] on div at bounding box center [23, 221] width 8 height 8
click at [22, 141] on div at bounding box center [23, 140] width 8 height 8
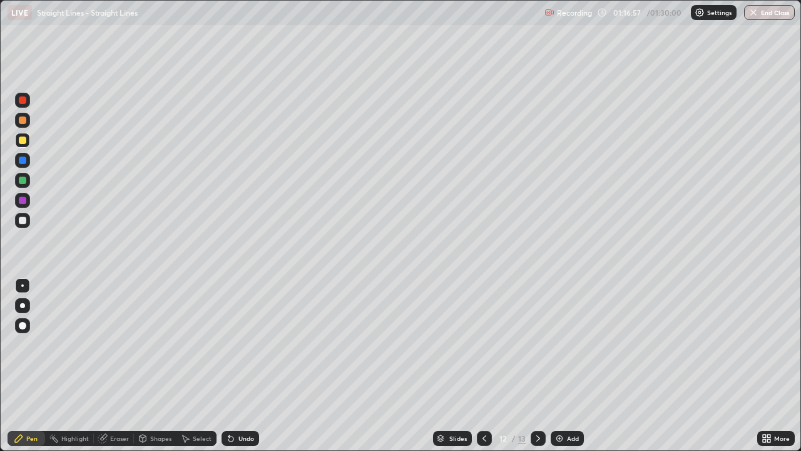
click at [21, 123] on div at bounding box center [23, 120] width 8 height 8
click at [483, 366] on icon at bounding box center [485, 438] width 10 height 10
click at [29, 222] on div at bounding box center [22, 220] width 15 height 15
click at [21, 141] on div at bounding box center [23, 140] width 8 height 8
click at [23, 180] on div at bounding box center [23, 181] width 8 height 8
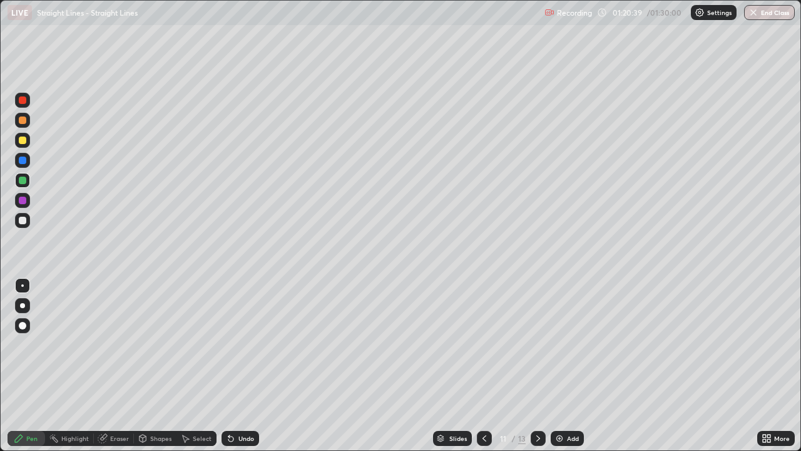
click at [249, 366] on div "Undo" at bounding box center [241, 438] width 38 height 15
click at [22, 223] on div at bounding box center [23, 221] width 8 height 8
click at [536, 366] on icon at bounding box center [538, 438] width 10 height 10
click at [537, 366] on icon at bounding box center [538, 438] width 10 height 10
click at [27, 227] on div at bounding box center [22, 220] width 15 height 15
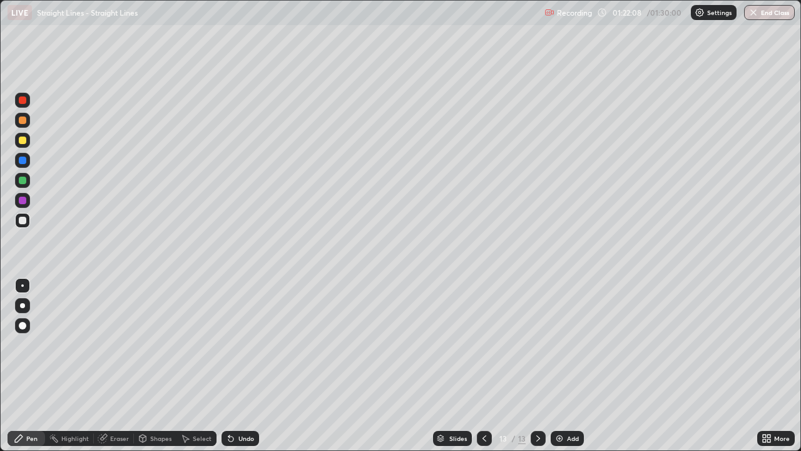
click at [21, 143] on div at bounding box center [23, 140] width 8 height 8
click at [21, 163] on div at bounding box center [23, 161] width 8 height 8
click at [21, 141] on div at bounding box center [23, 140] width 8 height 8
click at [483, 366] on icon at bounding box center [485, 438] width 10 height 10
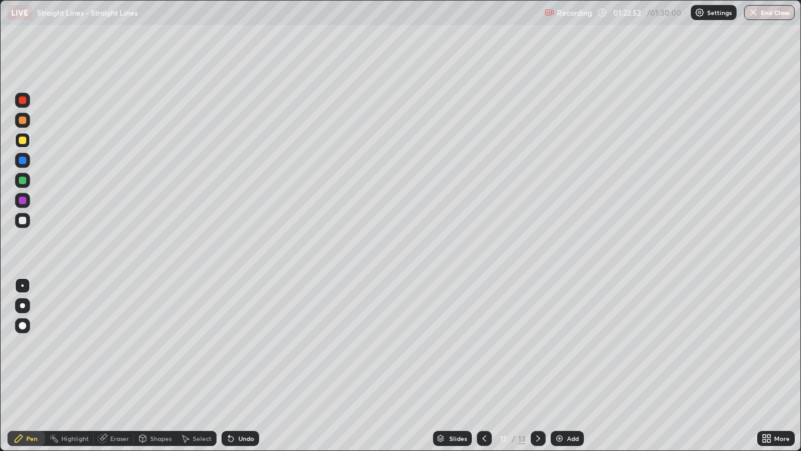
click at [24, 146] on div at bounding box center [22, 140] width 15 height 15
click at [24, 126] on div at bounding box center [22, 120] width 15 height 15
click at [23, 183] on div at bounding box center [23, 181] width 8 height 8
click at [248, 366] on div "Undo" at bounding box center [241, 438] width 38 height 15
click at [24, 163] on div at bounding box center [23, 161] width 8 height 8
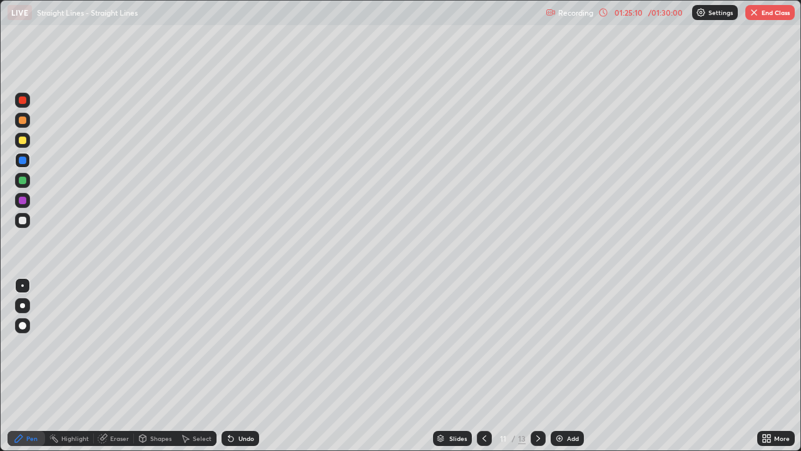
click at [25, 220] on div at bounding box center [23, 221] width 8 height 8
click at [29, 142] on div at bounding box center [22, 140] width 15 height 15
click at [774, 366] on div "More" at bounding box center [782, 438] width 16 height 6
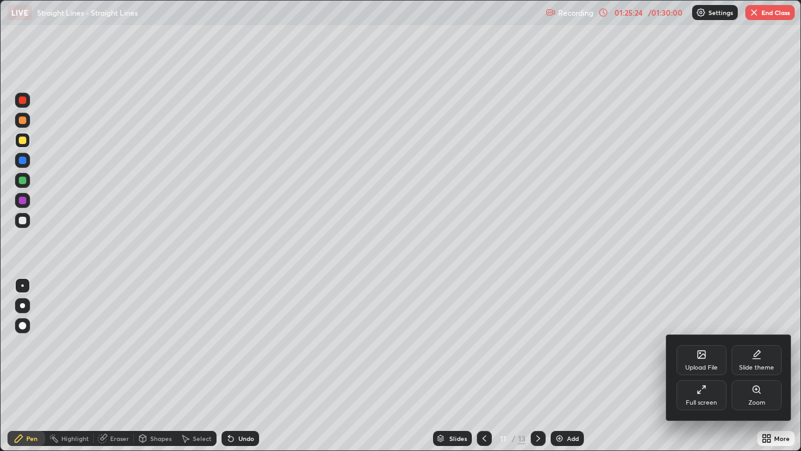
click at [707, 366] on div "Full screen" at bounding box center [702, 395] width 50 height 30
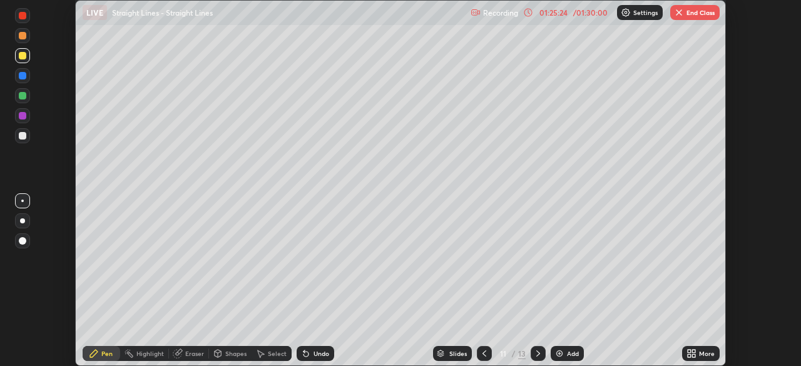
scroll to position [62239, 61803]
click at [707, 15] on button "End Class" at bounding box center [694, 12] width 49 height 15
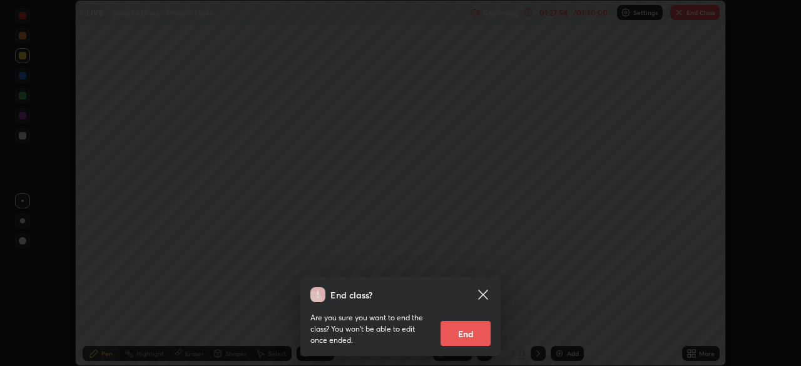
click at [466, 335] on button "End" at bounding box center [466, 333] width 50 height 25
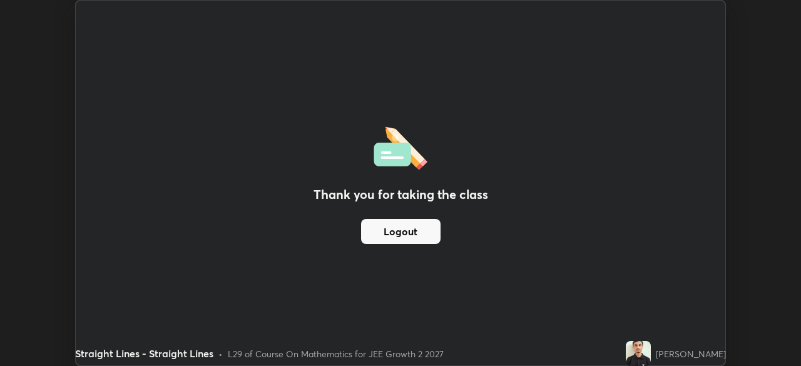
click at [421, 232] on button "Logout" at bounding box center [401, 231] width 80 height 25
